Goal: Task Accomplishment & Management: Manage account settings

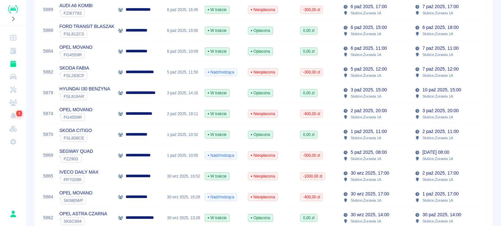
scroll to position [196, 0]
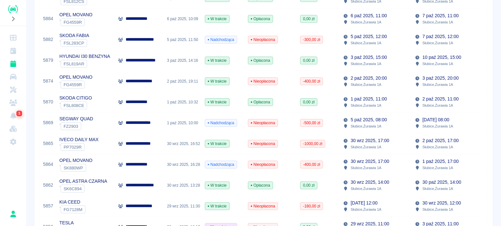
click at [174, 129] on div "1 paź 2025, 10:00" at bounding box center [183, 123] width 38 height 21
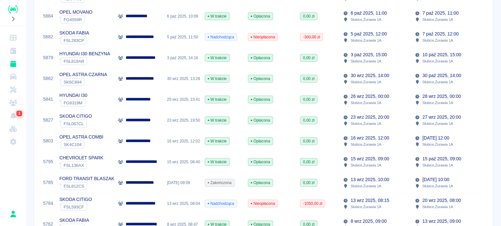
scroll to position [228, 0]
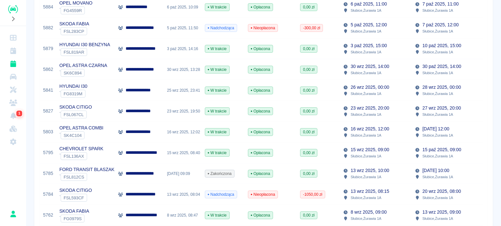
click at [181, 176] on div "13 wrz 2025, 09:09" at bounding box center [183, 174] width 38 height 21
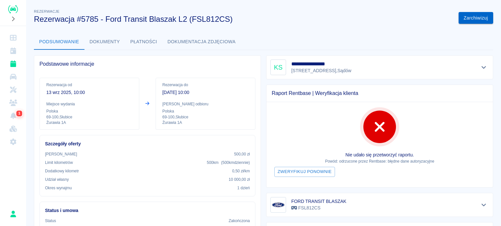
click at [474, 16] on button "Zarchiwizuj" at bounding box center [475, 18] width 35 height 12
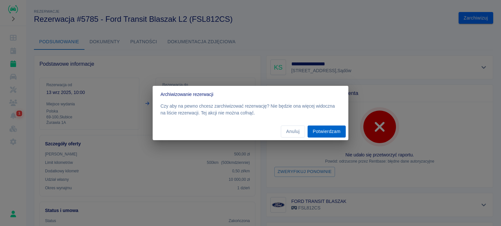
click at [317, 133] on button "Potwierdzam" at bounding box center [326, 132] width 38 height 12
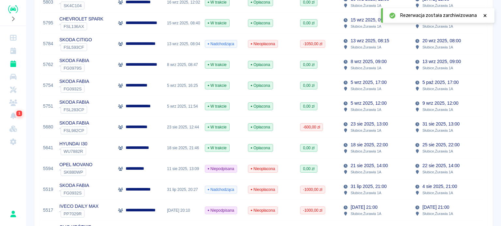
scroll to position [358, 0]
click at [363, 167] on p "21 sie 2025, 14:00" at bounding box center [368, 165] width 37 height 7
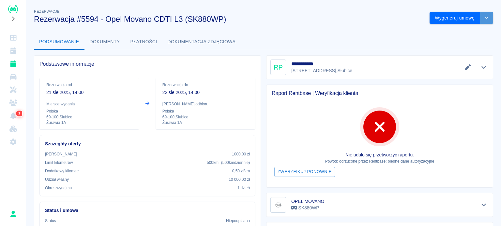
click at [484, 18] on icon "drop-down" at bounding box center [486, 18] width 5 height 4
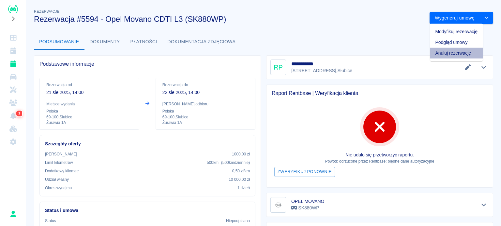
click at [458, 52] on li "Anuluj rezerwację" at bounding box center [455, 53] width 53 height 11
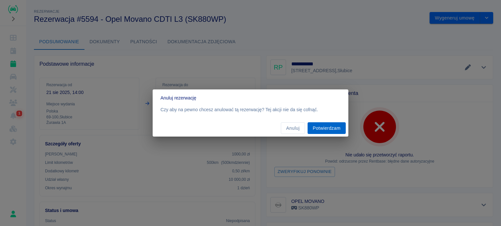
click at [326, 130] on button "Potwierdzam" at bounding box center [326, 129] width 38 height 12
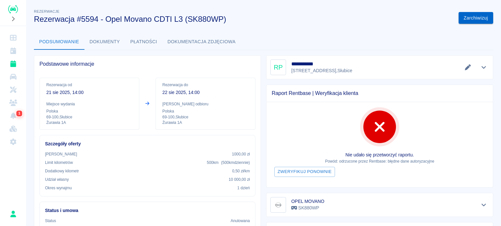
click at [472, 18] on button "Zarchiwizuj" at bounding box center [475, 18] width 35 height 12
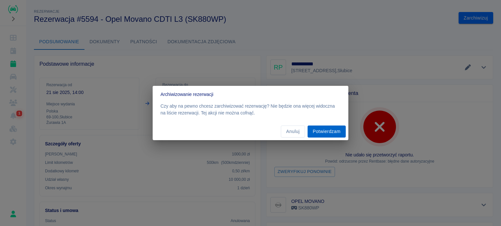
click at [326, 133] on button "Potwierdzam" at bounding box center [326, 132] width 38 height 12
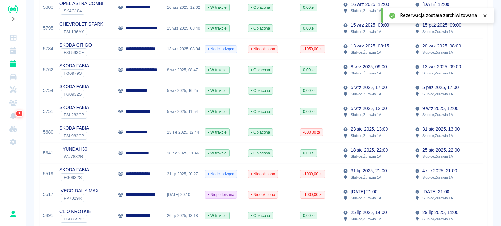
scroll to position [358, 0]
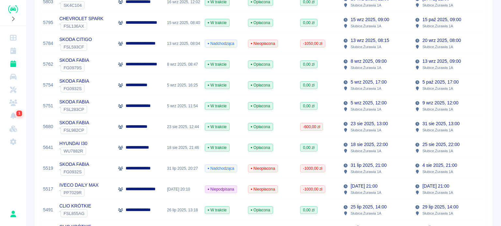
click at [360, 191] on p "Słubice , Żurawia 1A" at bounding box center [365, 193] width 31 height 6
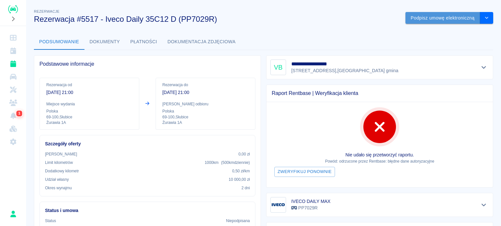
click at [419, 19] on button "Podpisz umowę elektroniczną" at bounding box center [442, 18] width 75 height 12
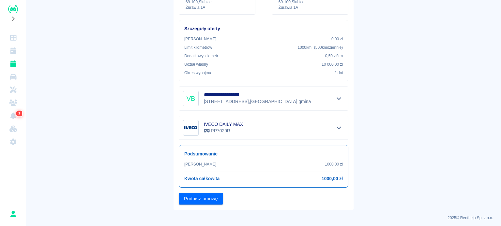
scroll to position [107, 0]
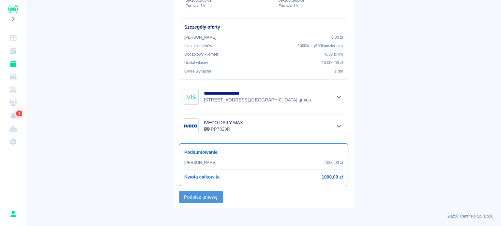
click at [209, 195] on button "Podpisz umowę" at bounding box center [201, 198] width 44 height 12
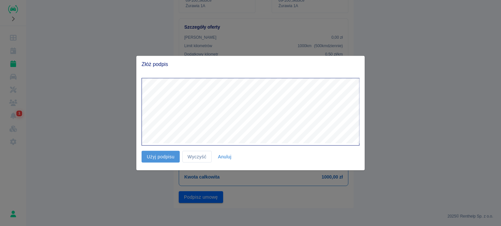
click at [154, 157] on button "Użyj podpisu" at bounding box center [160, 157] width 38 height 12
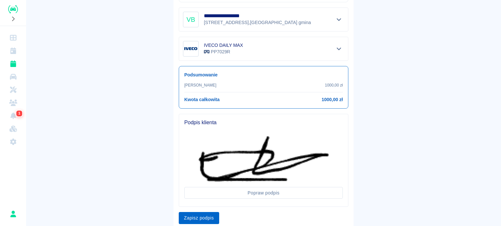
scroll to position [206, 0]
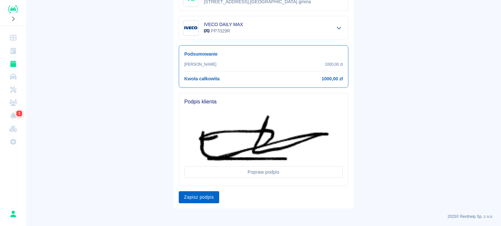
click at [202, 198] on button "Zapisz podpis" at bounding box center [199, 198] width 40 height 12
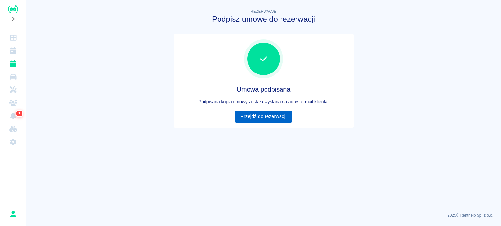
click at [270, 118] on link "Przejdź do rezerwacji" at bounding box center [263, 117] width 56 height 12
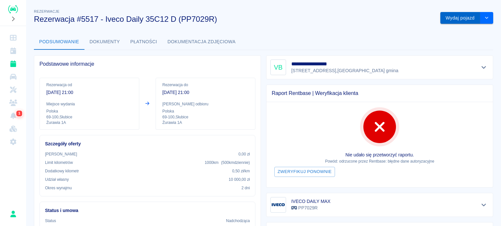
click at [449, 21] on button "Wydaj pojazd" at bounding box center [460, 18] width 40 height 12
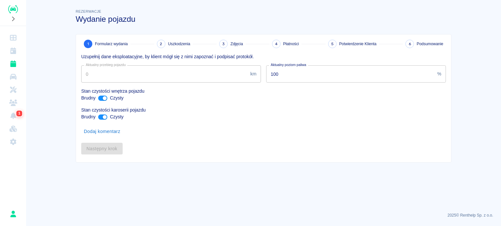
type input "182857"
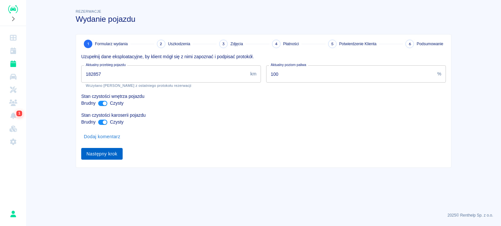
click at [109, 156] on button "Następny krok" at bounding box center [101, 154] width 41 height 12
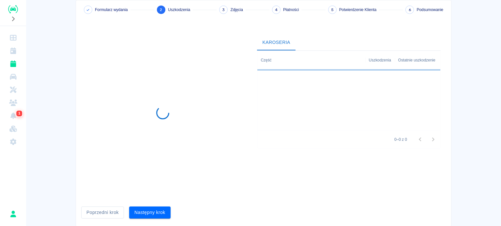
scroll to position [53, 0]
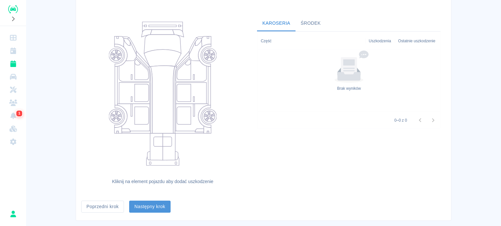
click at [152, 207] on button "Następny krok" at bounding box center [149, 207] width 41 height 12
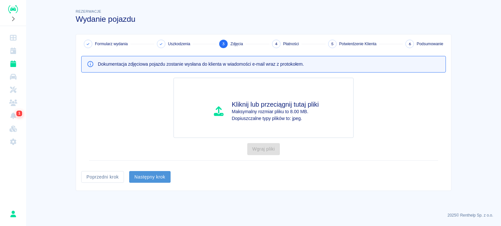
click at [150, 176] on button "Następny krok" at bounding box center [149, 177] width 41 height 12
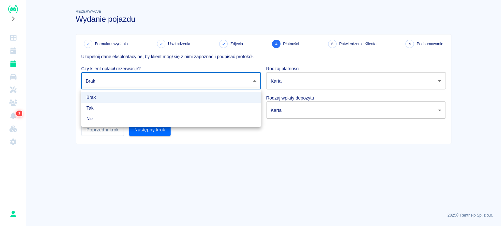
click at [147, 83] on body "Używamy plików Cookies, by zapewnić Ci najlepsze możliwe doświadczenie. Aby dow…" at bounding box center [250, 113] width 501 height 226
click at [130, 111] on li "Tak" at bounding box center [171, 108] width 180 height 11
type input "true"
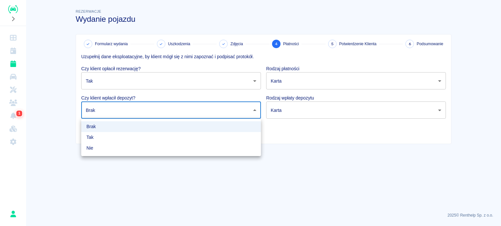
click at [128, 112] on body "Używamy plików Cookies, by zapewnić Ci najlepsze możliwe doświadczenie. Aby dow…" at bounding box center [250, 113] width 501 height 226
click at [124, 131] on li "Brak" at bounding box center [171, 127] width 180 height 11
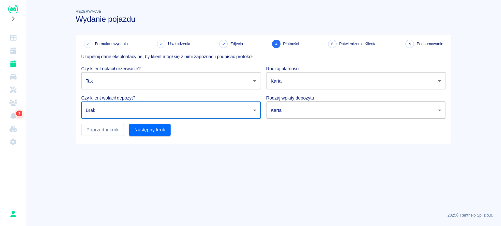
click at [124, 107] on body "Używamy plików Cookies, by zapewnić Ci najlepsze możliwe doświadczenie. Aby dow…" at bounding box center [250, 113] width 501 height 226
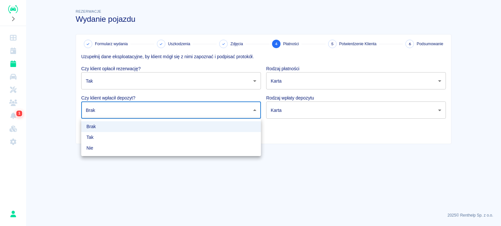
click at [116, 138] on li "Tak" at bounding box center [171, 137] width 180 height 11
type input "true"
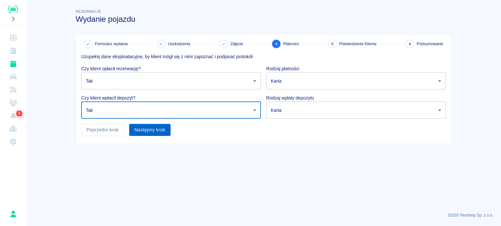
click at [142, 134] on button "Następny krok" at bounding box center [149, 130] width 41 height 12
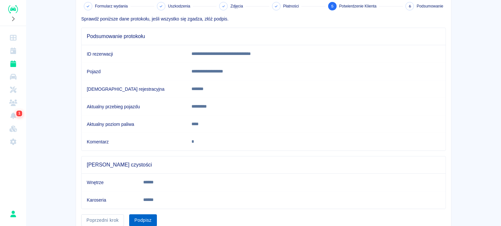
scroll to position [64, 0]
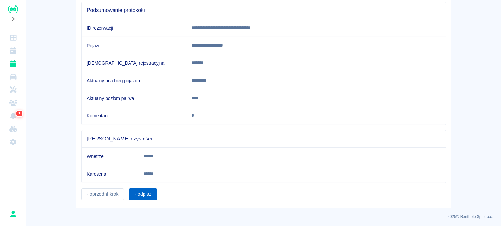
click at [143, 194] on button "Podpisz" at bounding box center [143, 195] width 28 height 12
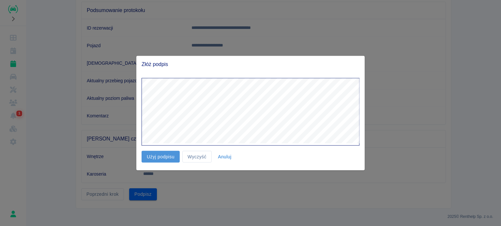
drag, startPoint x: 163, startPoint y: 156, endPoint x: 175, endPoint y: 154, distance: 11.5
click at [164, 155] on button "Użyj podpisu" at bounding box center [160, 157] width 38 height 12
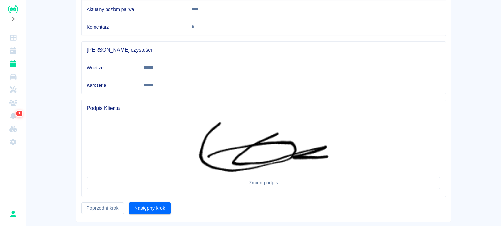
scroll to position [167, 0]
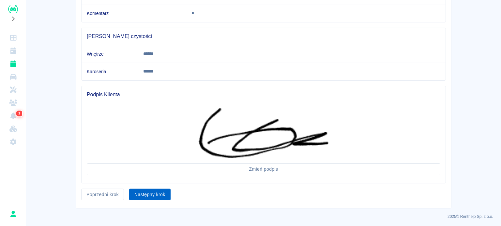
click at [149, 192] on button "Następny krok" at bounding box center [149, 195] width 41 height 12
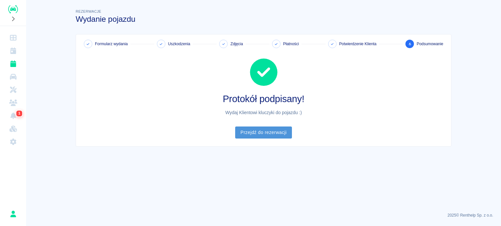
click at [261, 134] on link "Przejdź do rezerwacji" at bounding box center [263, 133] width 56 height 12
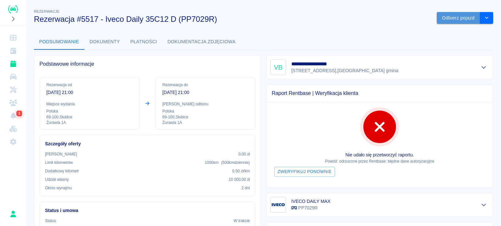
click at [458, 19] on button "Odbierz pojazd" at bounding box center [457, 18] width 43 height 12
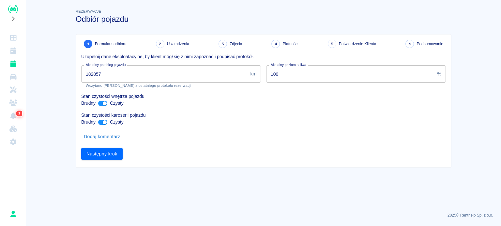
click at [94, 70] on input "182857" at bounding box center [164, 73] width 166 height 17
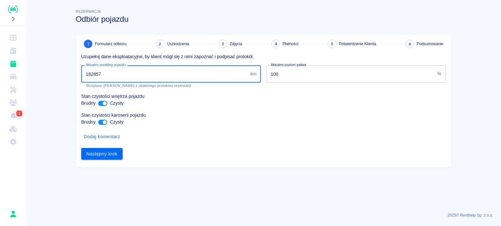
click at [96, 72] on input "182857" at bounding box center [164, 73] width 166 height 17
type input "182957"
click at [105, 152] on button "Następny krok" at bounding box center [101, 154] width 41 height 12
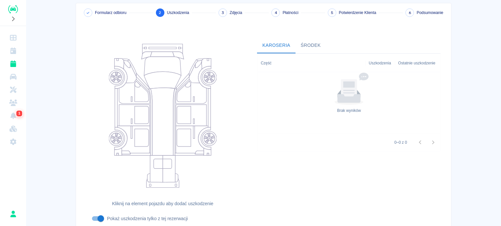
scroll to position [84, 0]
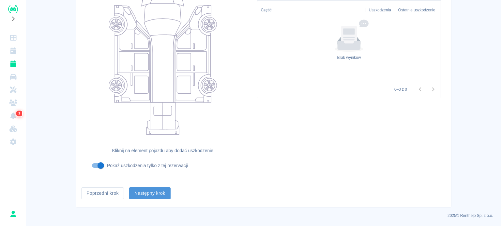
click at [153, 195] on button "Następny krok" at bounding box center [149, 194] width 41 height 12
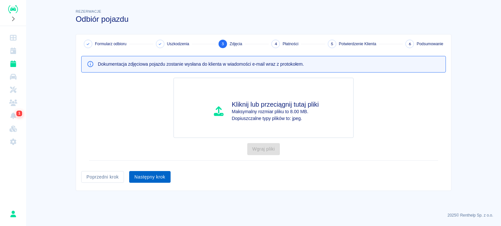
click at [146, 177] on button "Następny krok" at bounding box center [149, 177] width 41 height 12
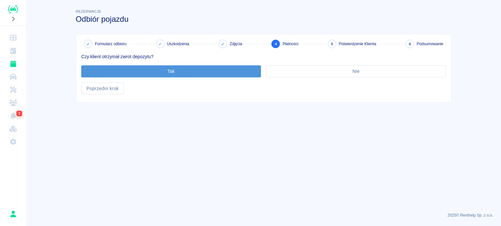
click at [150, 69] on button "Tak" at bounding box center [171, 71] width 180 height 12
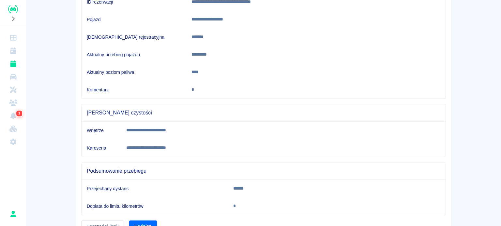
scroll to position [122, 0]
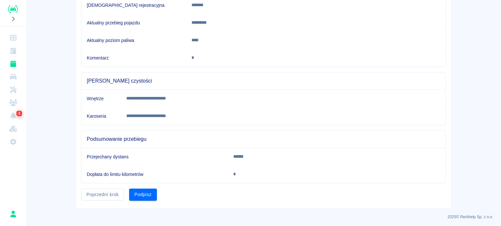
click at [144, 187] on div "Podpisz" at bounding box center [140, 192] width 33 height 17
click at [147, 191] on button "Podpisz" at bounding box center [143, 195] width 28 height 12
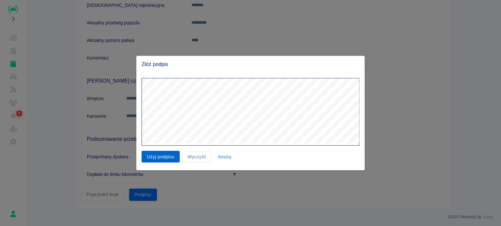
click at [154, 157] on button "Użyj podpisu" at bounding box center [160, 157] width 38 height 12
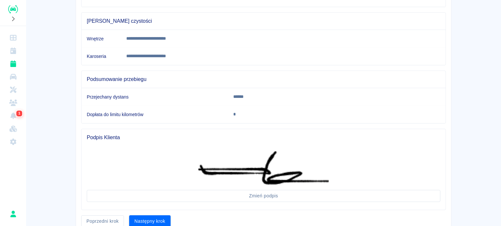
scroll to position [208, 0]
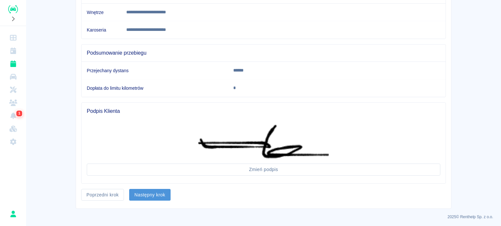
click at [152, 190] on button "Następny krok" at bounding box center [149, 195] width 41 height 12
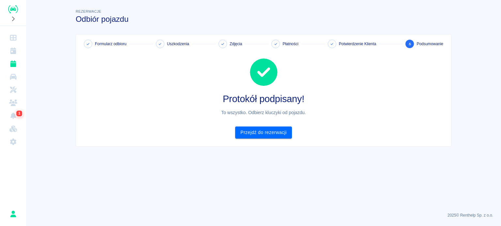
scroll to position [0, 0]
click at [253, 134] on link "Przejdź do rezerwacji" at bounding box center [263, 133] width 56 height 12
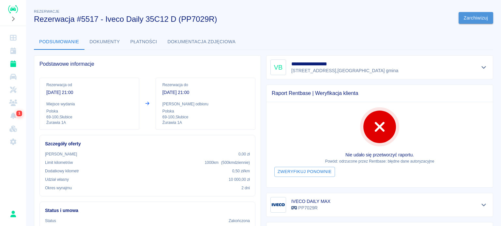
click at [477, 16] on button "Zarchiwizuj" at bounding box center [475, 18] width 35 height 12
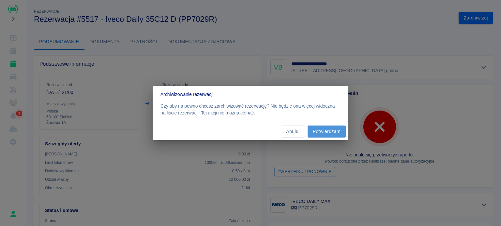
click at [323, 133] on button "Potwierdzam" at bounding box center [326, 132] width 38 height 12
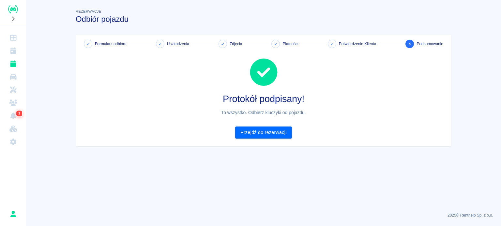
click at [73, 22] on div "Rezerwacje Odbiór pojazdu" at bounding box center [260, 13] width 381 height 21
click at [117, 20] on h3 "Odbiór pojazdu" at bounding box center [263, 19] width 375 height 9
click at [111, 22] on h3 "Odbiór pojazdu" at bounding box center [263, 19] width 375 height 9
click at [105, 21] on h3 "Odbiór pojazdu" at bounding box center [263, 19] width 375 height 9
click at [96, 18] on h3 "Odbiór pojazdu" at bounding box center [263, 19] width 375 height 9
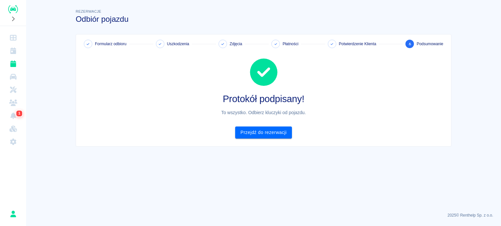
click at [108, 17] on h3 "Odbiór pojazdu" at bounding box center [263, 19] width 375 height 9
click at [123, 18] on h3 "Odbiór pojazdu" at bounding box center [263, 19] width 375 height 9
click at [130, 20] on h3 "Odbiór pojazdu" at bounding box center [263, 19] width 375 height 9
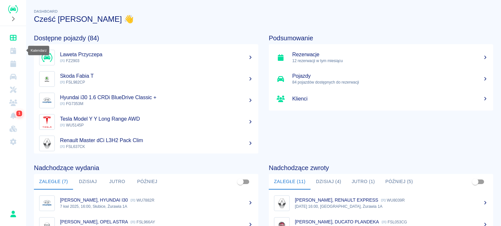
click at [11, 52] on icon "Kalendarz" at bounding box center [13, 51] width 8 height 7
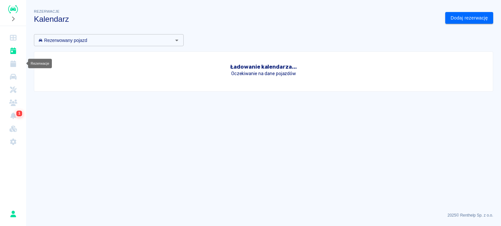
click at [13, 62] on icon "Rezerwacje" at bounding box center [13, 64] width 6 height 7
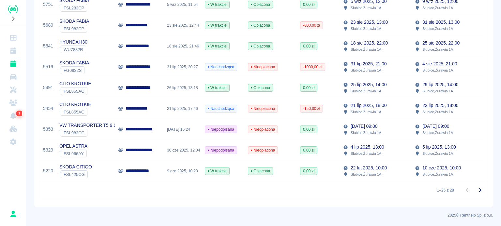
scroll to position [465, 0]
click at [479, 192] on icon "Przejdź do następnej strony" at bounding box center [480, 191] width 2 height 4
click at [479, 191] on icon "Przejdź do następnej strony" at bounding box center [480, 191] width 2 height 4
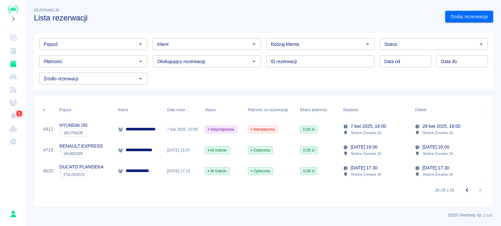
scroll to position [6, 0]
click at [463, 190] on icon "Przejdź do poprzedniej strony" at bounding box center [467, 191] width 8 height 8
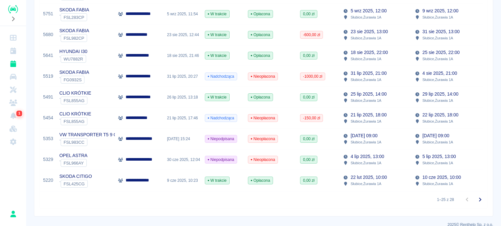
scroll to position [462, 0]
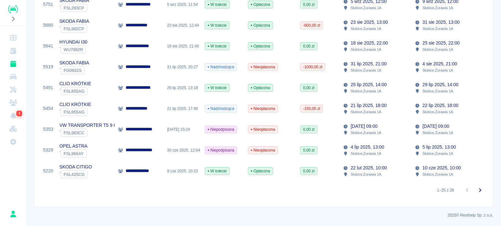
click at [360, 127] on p "9 lip 2025, 09:00" at bounding box center [363, 126] width 27 height 7
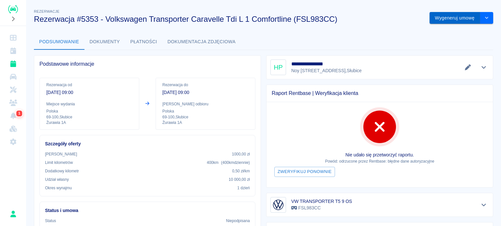
click at [450, 18] on button "Wygeneruj umowę" at bounding box center [454, 18] width 51 height 12
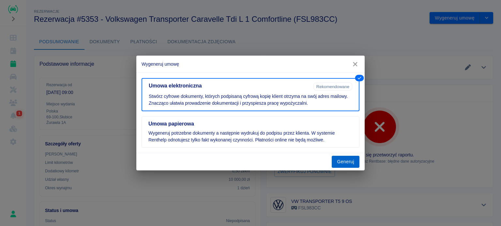
click at [338, 165] on button "Generuj" at bounding box center [345, 162] width 28 height 12
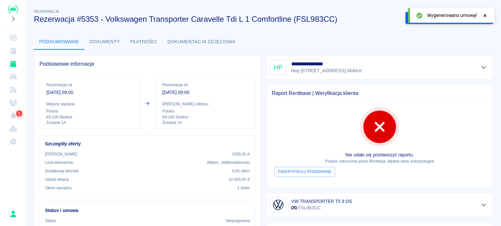
click at [485, 14] on icon at bounding box center [485, 15] width 6 height 5
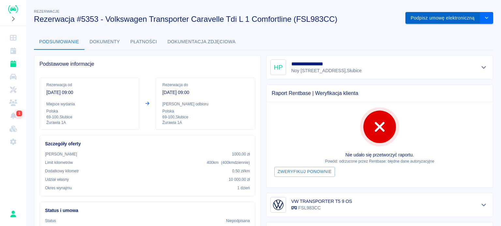
click at [450, 17] on button "Podpisz umowę elektroniczną" at bounding box center [442, 18] width 75 height 12
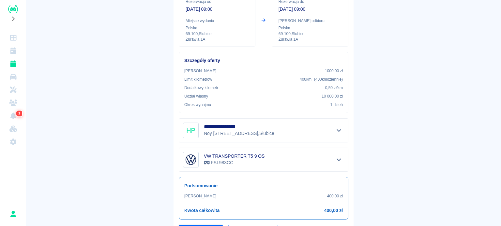
scroll to position [107, 0]
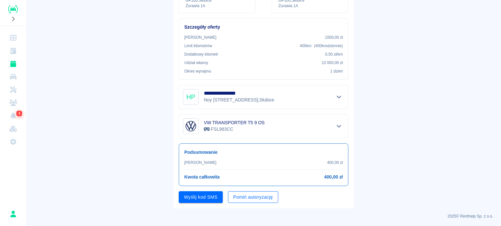
click at [238, 198] on button "Pomiń autoryzację" at bounding box center [253, 198] width 50 height 12
click at [198, 194] on button "Podpisz umowę" at bounding box center [201, 198] width 44 height 12
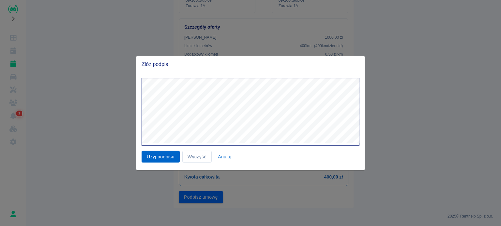
drag, startPoint x: 151, startPoint y: 164, endPoint x: 160, endPoint y: 159, distance: 10.5
click at [153, 164] on div "Użyj podpisu Wyczyść Anuluj" at bounding box center [250, 122] width 228 height 98
click at [162, 156] on button "Użyj podpisu" at bounding box center [160, 157] width 38 height 12
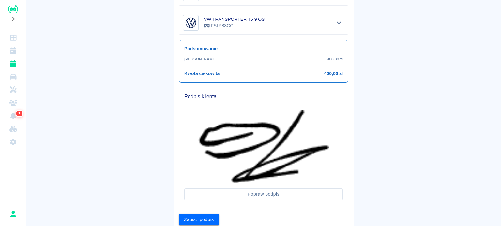
scroll to position [233, 0]
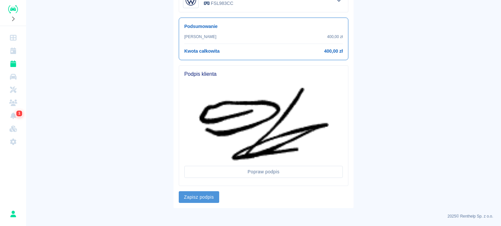
click at [201, 193] on button "Zapisz podpis" at bounding box center [199, 198] width 40 height 12
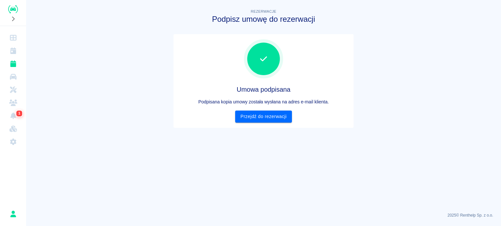
scroll to position [0, 0]
click at [259, 115] on link "Przejdź do rezerwacji" at bounding box center [263, 117] width 56 height 12
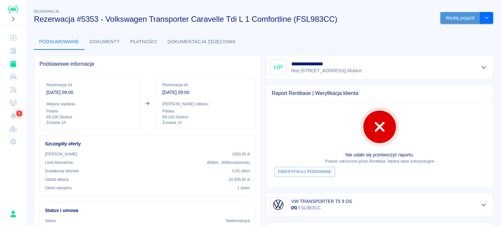
click at [446, 18] on button "Wydaj pojazd" at bounding box center [460, 18] width 40 height 12
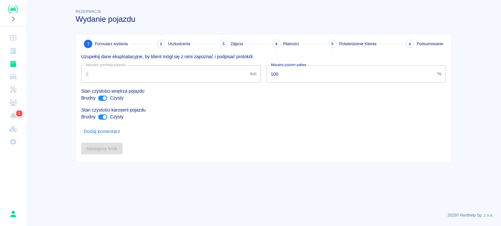
type input "362222"
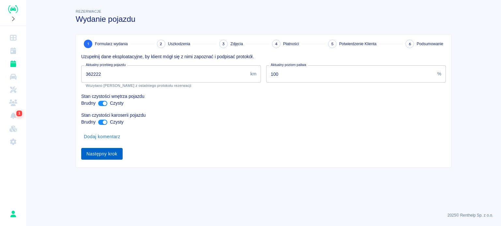
click at [93, 154] on button "Następny krok" at bounding box center [101, 154] width 41 height 12
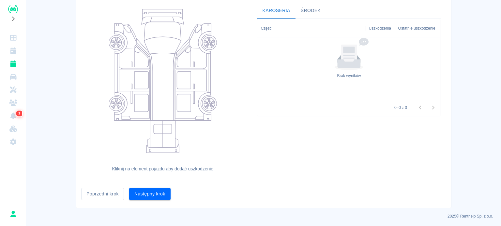
scroll to position [66, 0]
click at [155, 192] on button "Następny krok" at bounding box center [149, 194] width 41 height 12
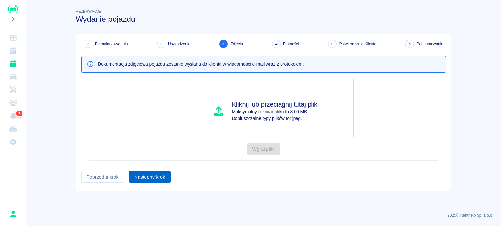
click at [145, 179] on button "Następny krok" at bounding box center [149, 177] width 41 height 12
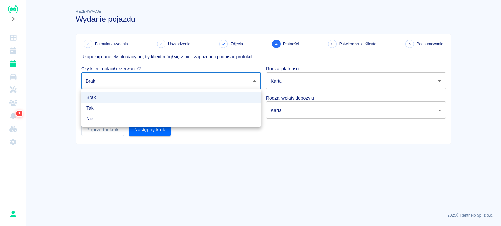
click at [153, 76] on body "Używamy plików Cookies, by zapewnić Ci najlepsze możliwe doświadczenie. Aby dow…" at bounding box center [250, 113] width 501 height 226
click at [142, 105] on li "Tak" at bounding box center [171, 108] width 180 height 11
type input "true"
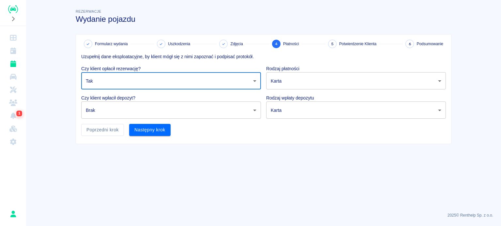
click at [139, 112] on body "Używamy plików Cookies, by zapewnić Ci najlepsze możliwe doświadczenie. Aby dow…" at bounding box center [250, 113] width 501 height 226
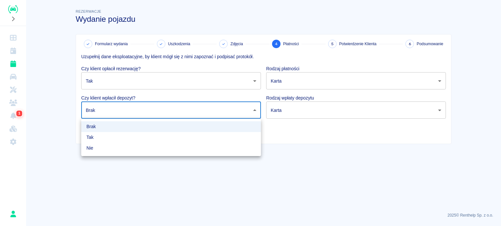
click at [138, 76] on div at bounding box center [250, 113] width 501 height 226
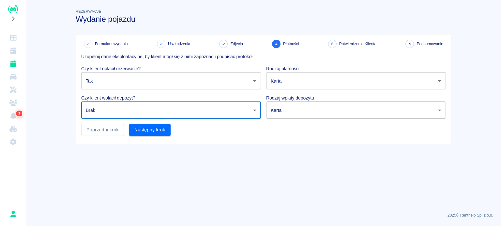
click at [136, 82] on body "Używamy plików Cookies, by zapewnić Ci najlepsze możliwe doświadczenie. Aby dow…" at bounding box center [250, 113] width 501 height 226
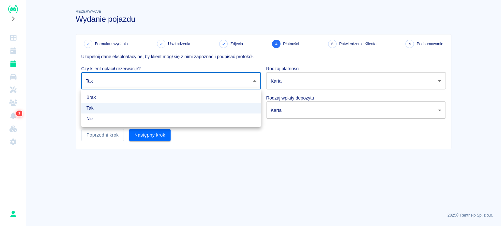
click at [124, 112] on li "Tak" at bounding box center [171, 108] width 180 height 11
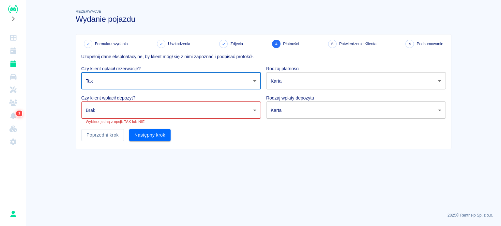
click at [124, 112] on body "Używamy plików Cookies, by zapewnić Ci najlepsze możliwe doświadczenie. Aby dow…" at bounding box center [250, 113] width 501 height 226
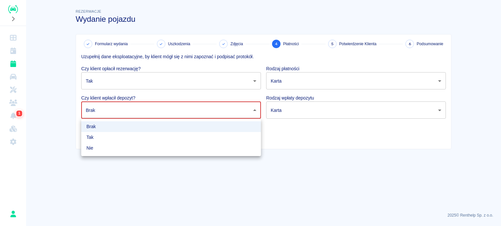
click at [115, 137] on li "Tak" at bounding box center [171, 137] width 180 height 11
type input "true"
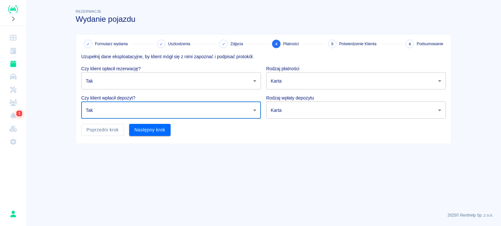
click at [139, 131] on button "Następny krok" at bounding box center [149, 130] width 41 height 12
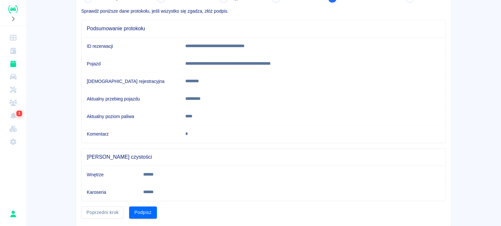
scroll to position [64, 0]
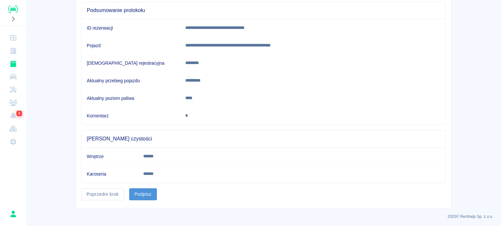
click at [138, 198] on button "Podpisz" at bounding box center [143, 195] width 28 height 12
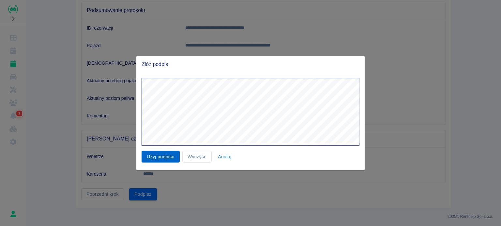
click at [164, 156] on button "Użyj podpisu" at bounding box center [160, 157] width 38 height 12
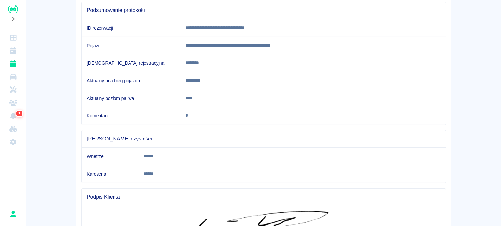
scroll to position [137, 0]
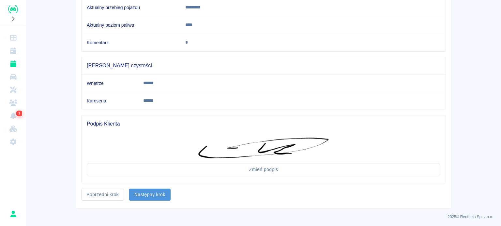
click at [157, 193] on button "Następny krok" at bounding box center [149, 195] width 41 height 12
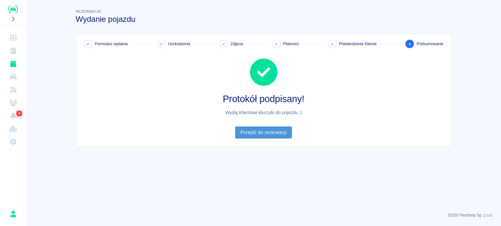
click at [246, 132] on link "Przejdź do rezerwacji" at bounding box center [263, 133] width 56 height 12
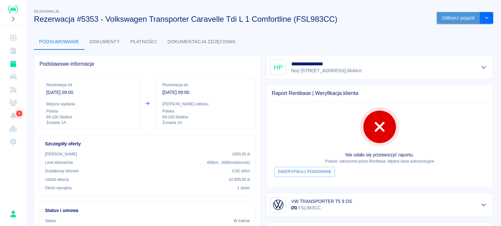
click at [443, 20] on button "Odbierz pojazd" at bounding box center [457, 18] width 43 height 12
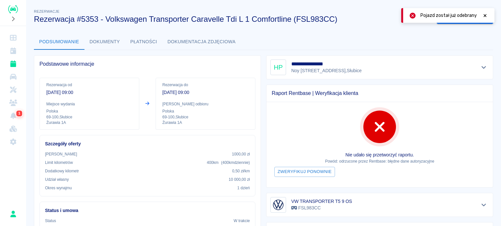
click at [484, 16] on icon at bounding box center [485, 15] width 6 height 5
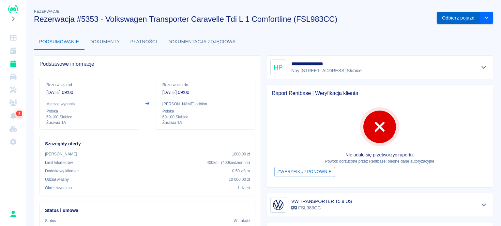
click at [458, 18] on button "Odbierz pojazd" at bounding box center [457, 18] width 43 height 12
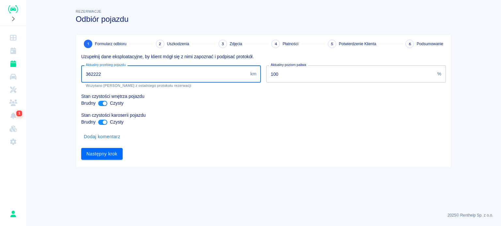
click at [96, 72] on input "362222" at bounding box center [164, 73] width 166 height 17
type input "362222"
click at [107, 154] on button "Następny krok" at bounding box center [101, 154] width 41 height 12
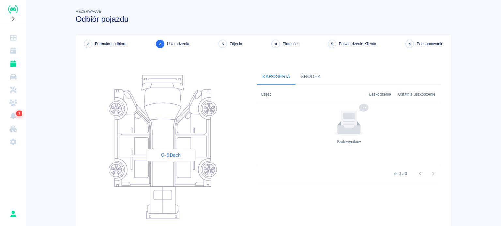
scroll to position [84, 0]
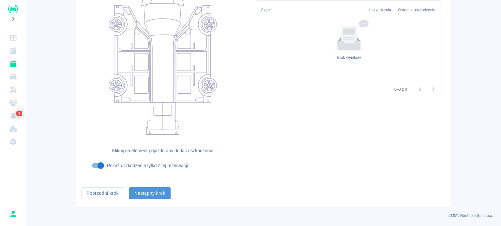
click at [156, 191] on button "Następny krok" at bounding box center [149, 194] width 41 height 12
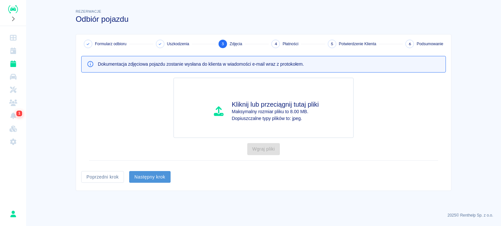
click at [155, 178] on button "Następny krok" at bounding box center [149, 177] width 41 height 12
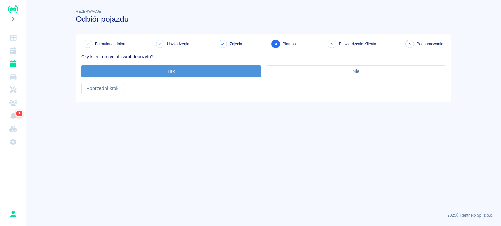
click at [177, 74] on button "Tak" at bounding box center [171, 71] width 180 height 12
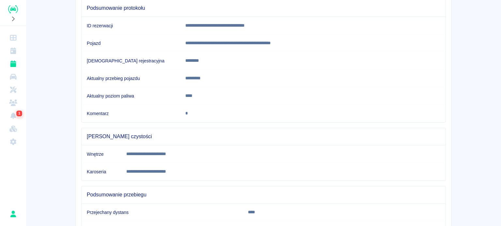
scroll to position [122, 0]
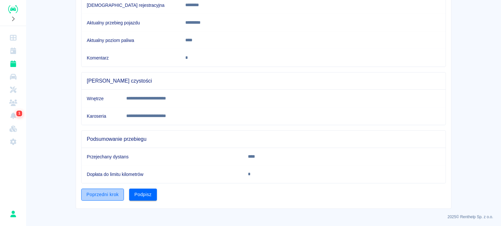
click at [100, 191] on button "Poprzedni krok" at bounding box center [102, 195] width 43 height 12
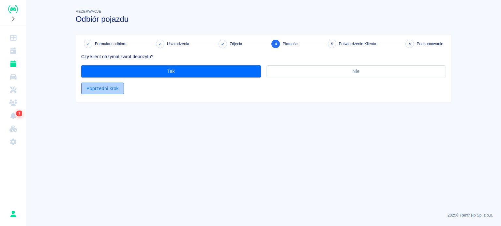
click at [103, 90] on button "Poprzedni krok" at bounding box center [102, 89] width 43 height 12
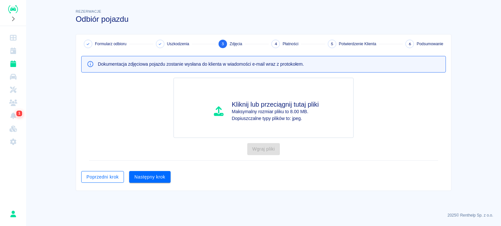
click at [101, 175] on button "Poprzedni krok" at bounding box center [102, 177] width 43 height 12
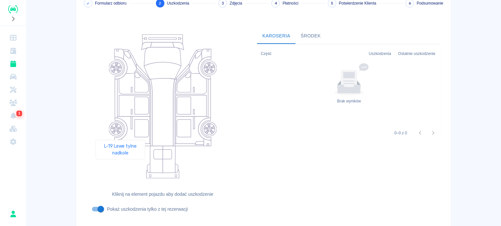
scroll to position [84, 0]
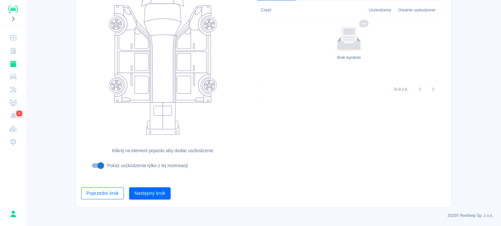
click at [103, 189] on button "Poprzedni krok" at bounding box center [102, 194] width 43 height 12
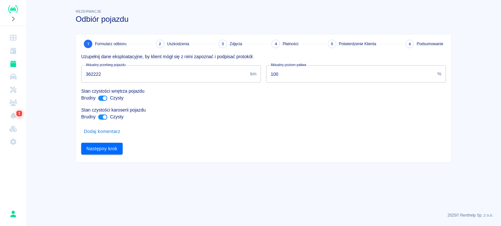
click at [95, 71] on input "362222" at bounding box center [164, 73] width 166 height 17
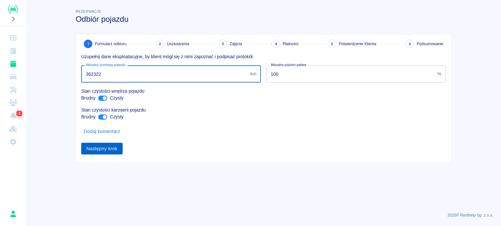
type input "362322"
click at [99, 150] on button "Następny krok" at bounding box center [101, 149] width 41 height 12
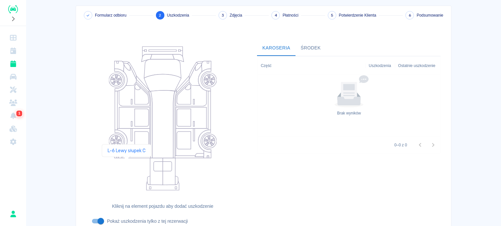
scroll to position [84, 0]
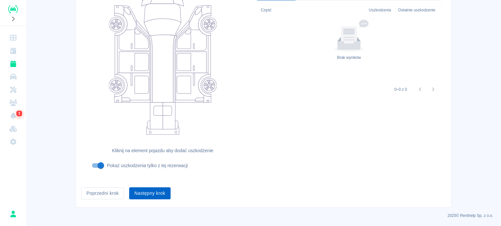
click at [143, 191] on button "Następny krok" at bounding box center [149, 194] width 41 height 12
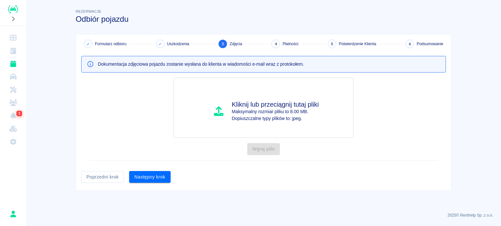
scroll to position [0, 0]
click at [149, 178] on button "Następny krok" at bounding box center [149, 177] width 41 height 12
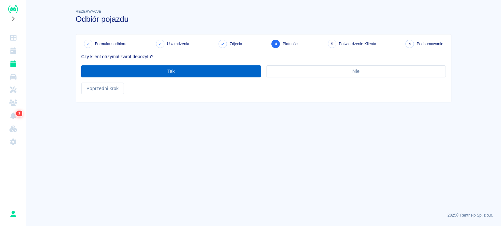
click at [157, 73] on button "Tak" at bounding box center [171, 71] width 180 height 12
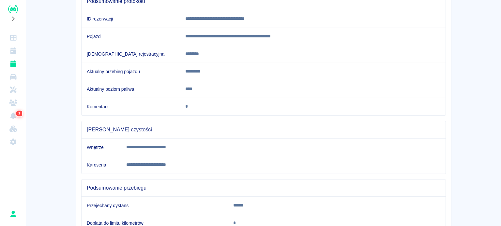
scroll to position [122, 0]
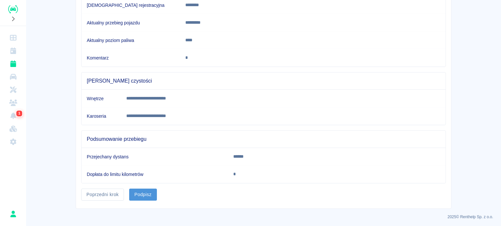
click at [144, 193] on button "Podpisz" at bounding box center [143, 195] width 28 height 12
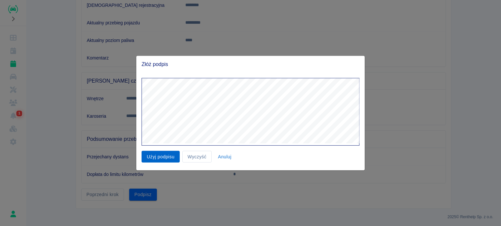
click at [163, 153] on button "Użyj podpisu" at bounding box center [160, 157] width 38 height 12
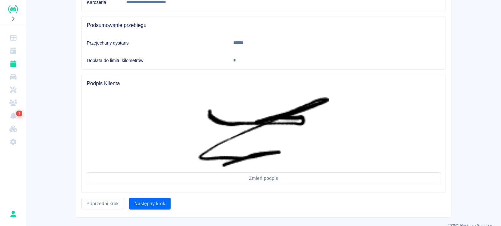
scroll to position [245, 0]
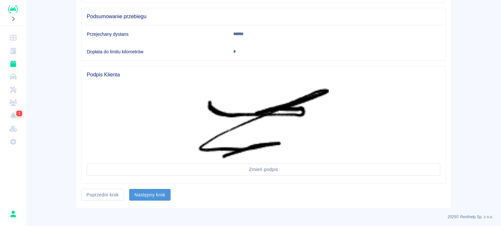
click at [153, 192] on button "Następny krok" at bounding box center [149, 195] width 41 height 12
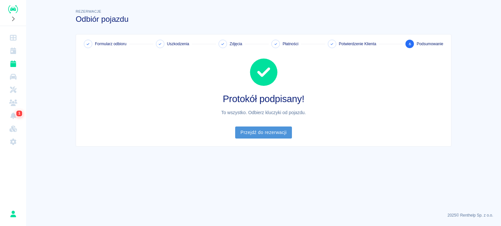
click at [274, 133] on link "Przejdź do rezerwacji" at bounding box center [263, 133] width 56 height 12
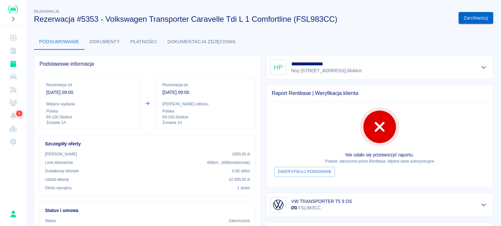
click at [465, 19] on button "Zarchiwizuj" at bounding box center [475, 18] width 35 height 12
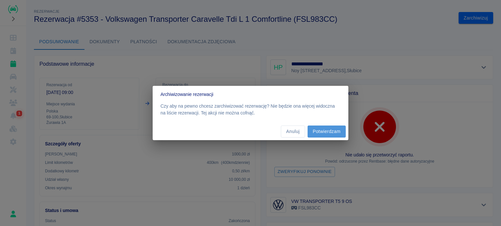
click at [327, 129] on button "Potwierdzam" at bounding box center [326, 132] width 38 height 12
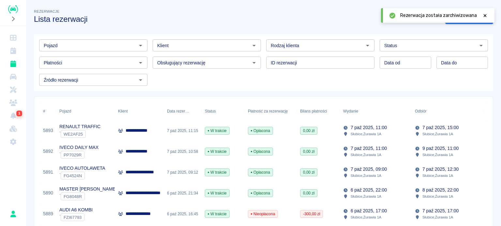
click at [484, 15] on icon at bounding box center [484, 15] width 3 height 3
